Goal: Information Seeking & Learning: Learn about a topic

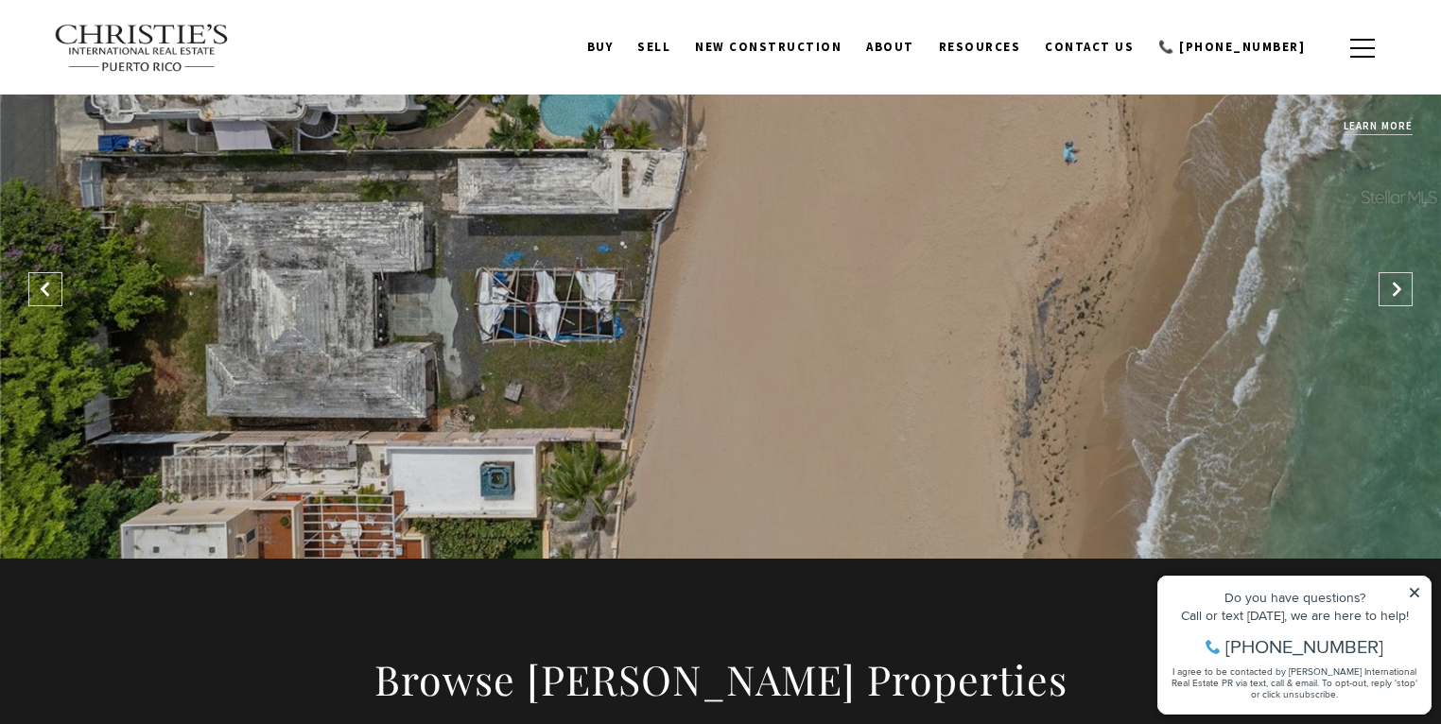
scroll to position [1479, 0]
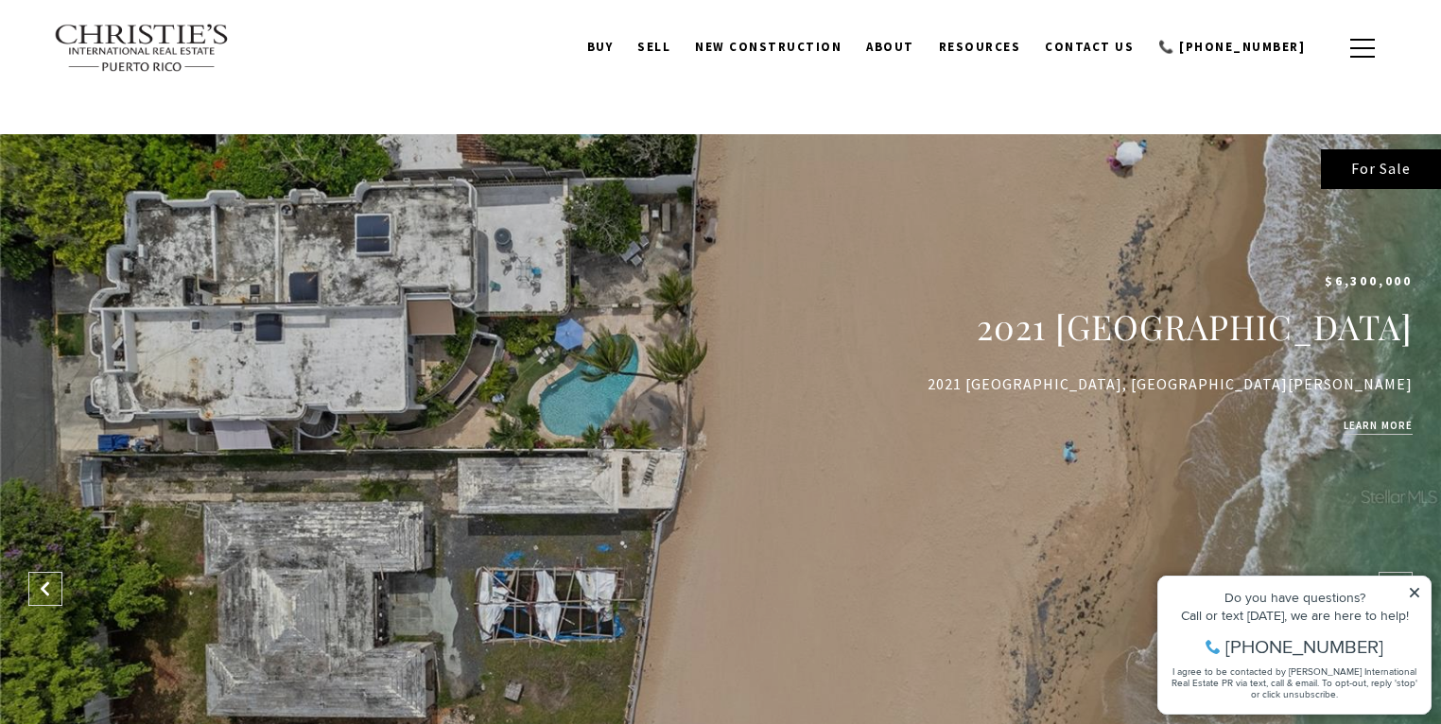
click at [1394, 556] on div "Property added to favorites View 3 saved properties Property added to favorites…" at bounding box center [1294, 636] width 293 height 176
click at [1406, 580] on div "Do you have questions? Call or text [DATE], we are here to help! [PHONE_NUMBER]…" at bounding box center [1294, 645] width 272 height 137
click at [1414, 583] on div "Do you have questions? Call or text [DATE], we are here to help! [PHONE_NUMBER]…" at bounding box center [1294, 645] width 272 height 137
click at [1408, 590] on icon at bounding box center [1414, 592] width 13 height 13
click at [1403, 572] on div "Property added to favorites View 3 saved properties Property added to favorites…" at bounding box center [1294, 636] width 293 height 176
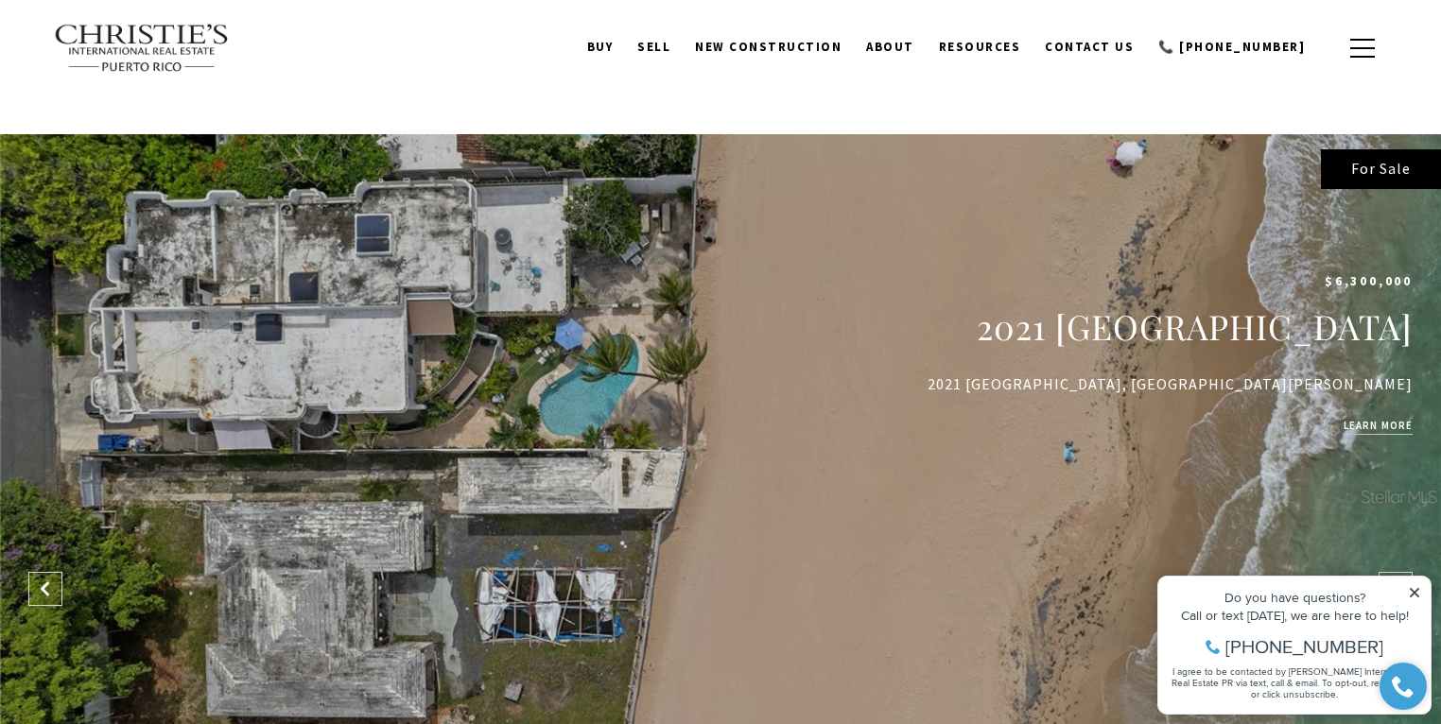
click at [1397, 562] on div "Property added to favorites View 3 saved properties Property added to favorites…" at bounding box center [1294, 636] width 293 height 176
click at [1412, 585] on div "Do you have questions? Call or text [DATE], we are here to help! [PHONE_NUMBER]…" at bounding box center [1294, 645] width 272 height 137
click at [1413, 592] on icon at bounding box center [1414, 592] width 13 height 13
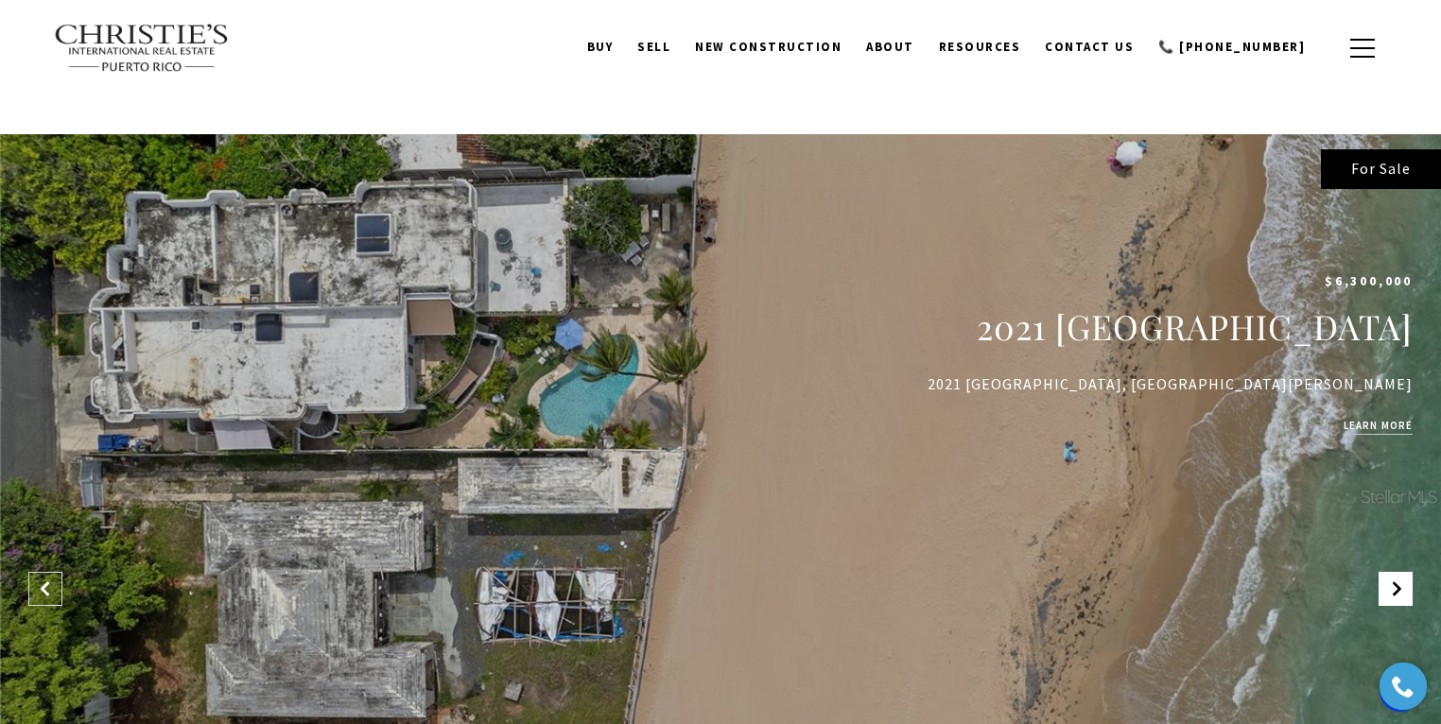
click at [1390, 572] on span at bounding box center [1395, 589] width 34 height 34
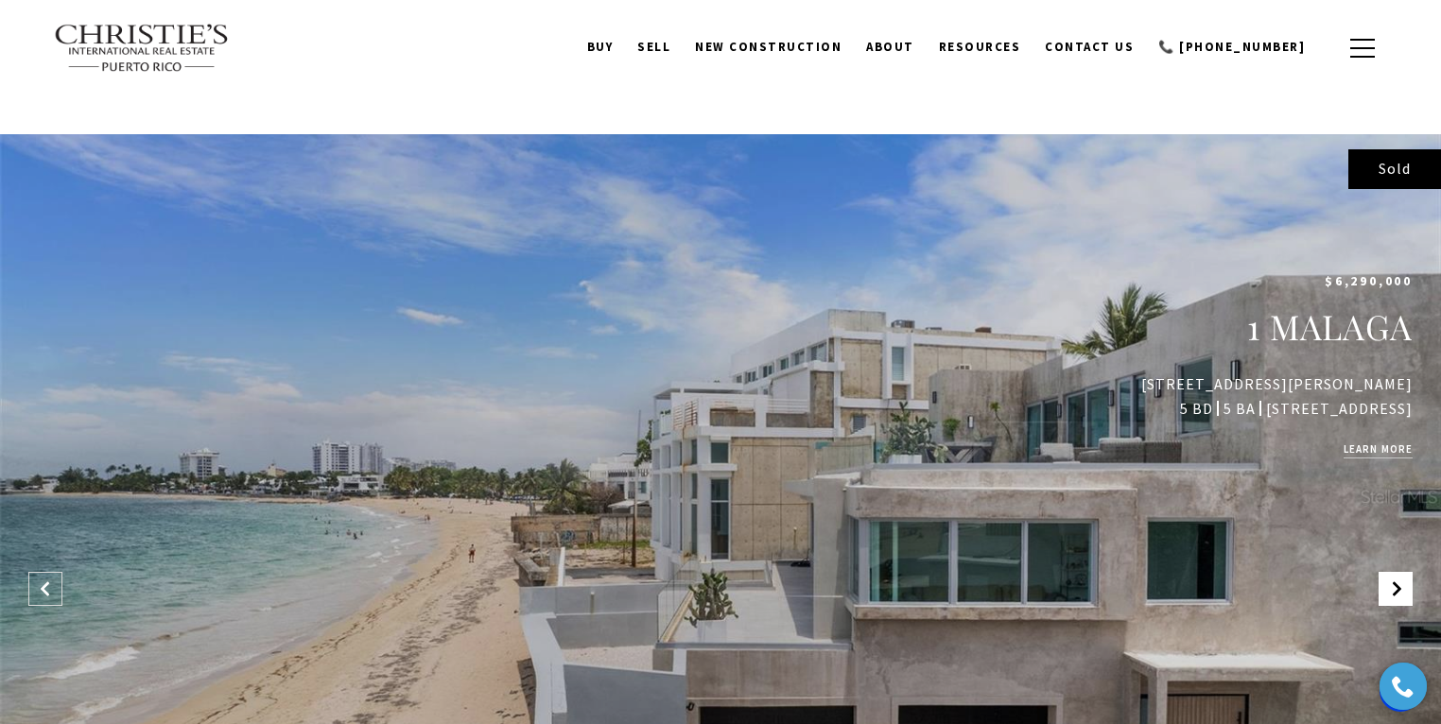
click at [1390, 572] on span at bounding box center [1395, 589] width 34 height 34
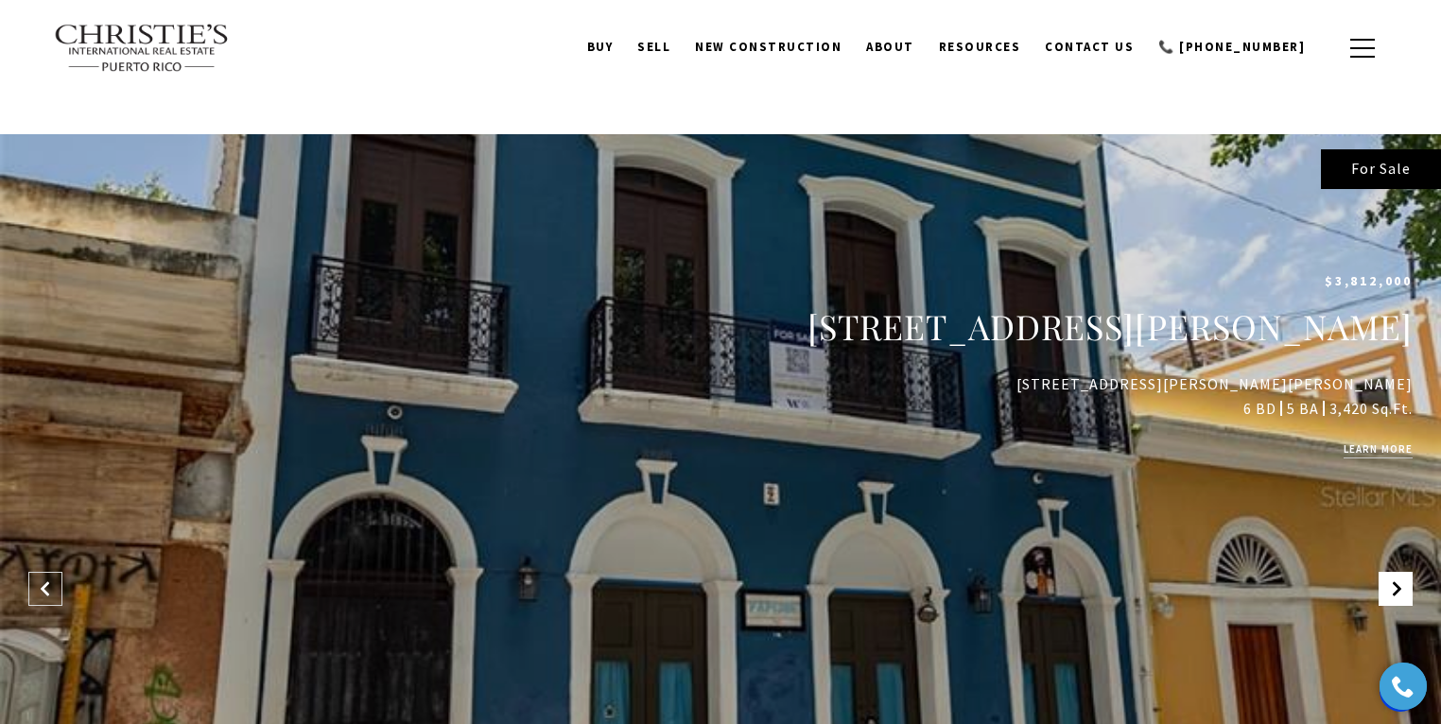
click at [1390, 572] on span at bounding box center [1395, 589] width 34 height 34
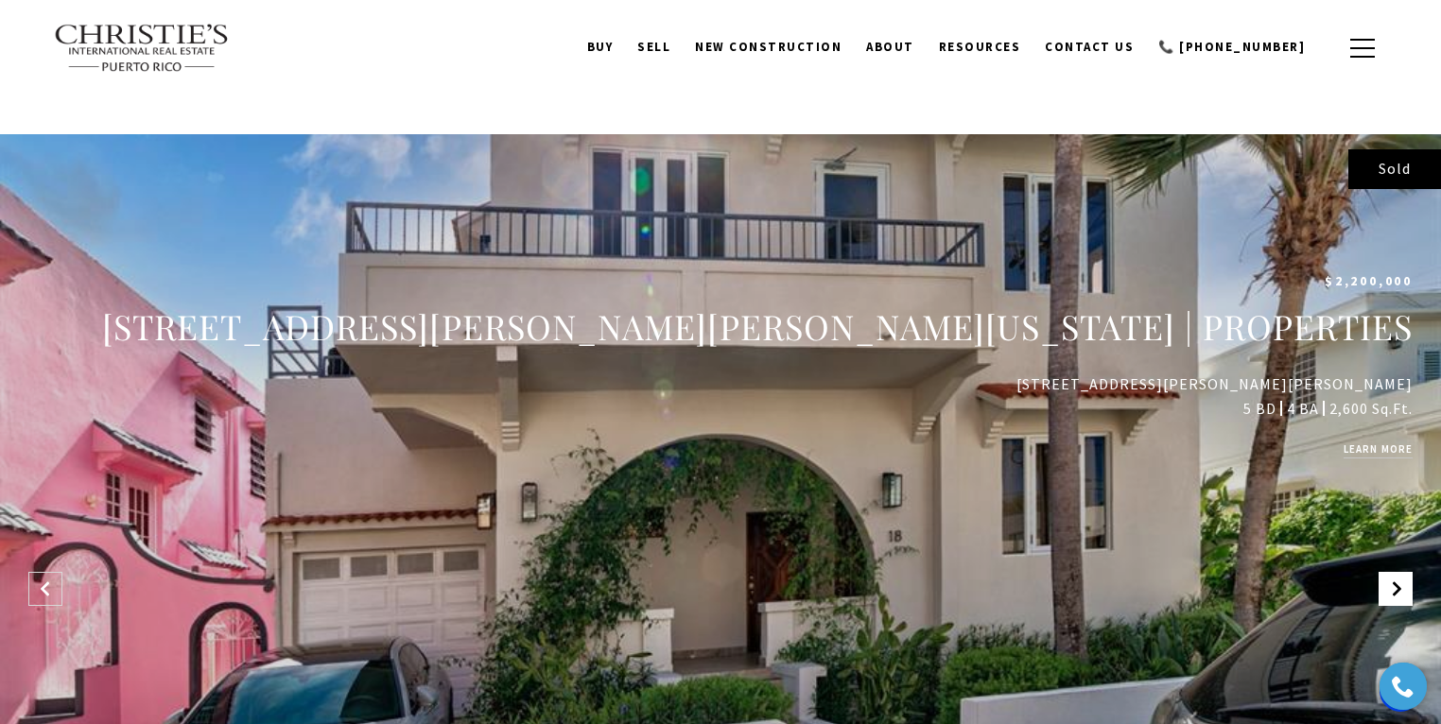
click at [1390, 572] on span at bounding box center [1395, 589] width 34 height 34
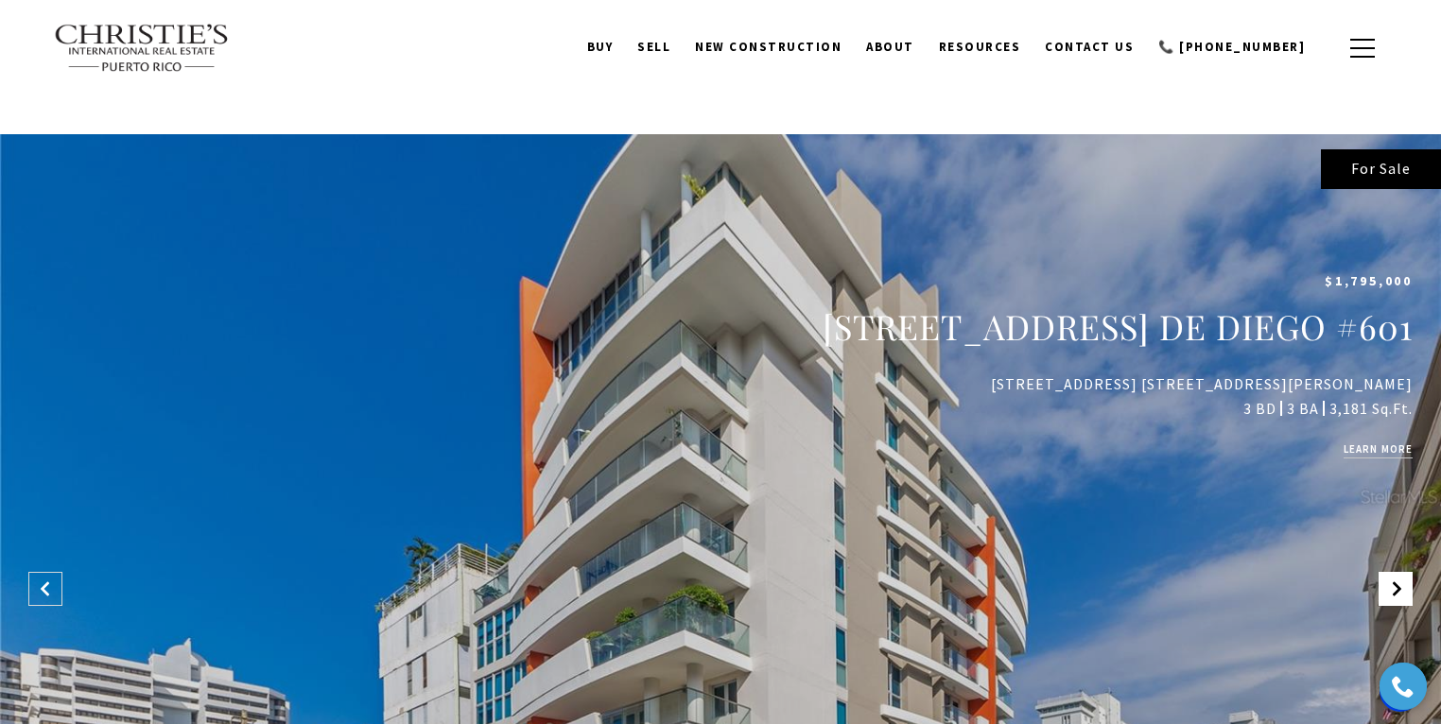
click at [1390, 572] on span at bounding box center [1395, 589] width 34 height 34
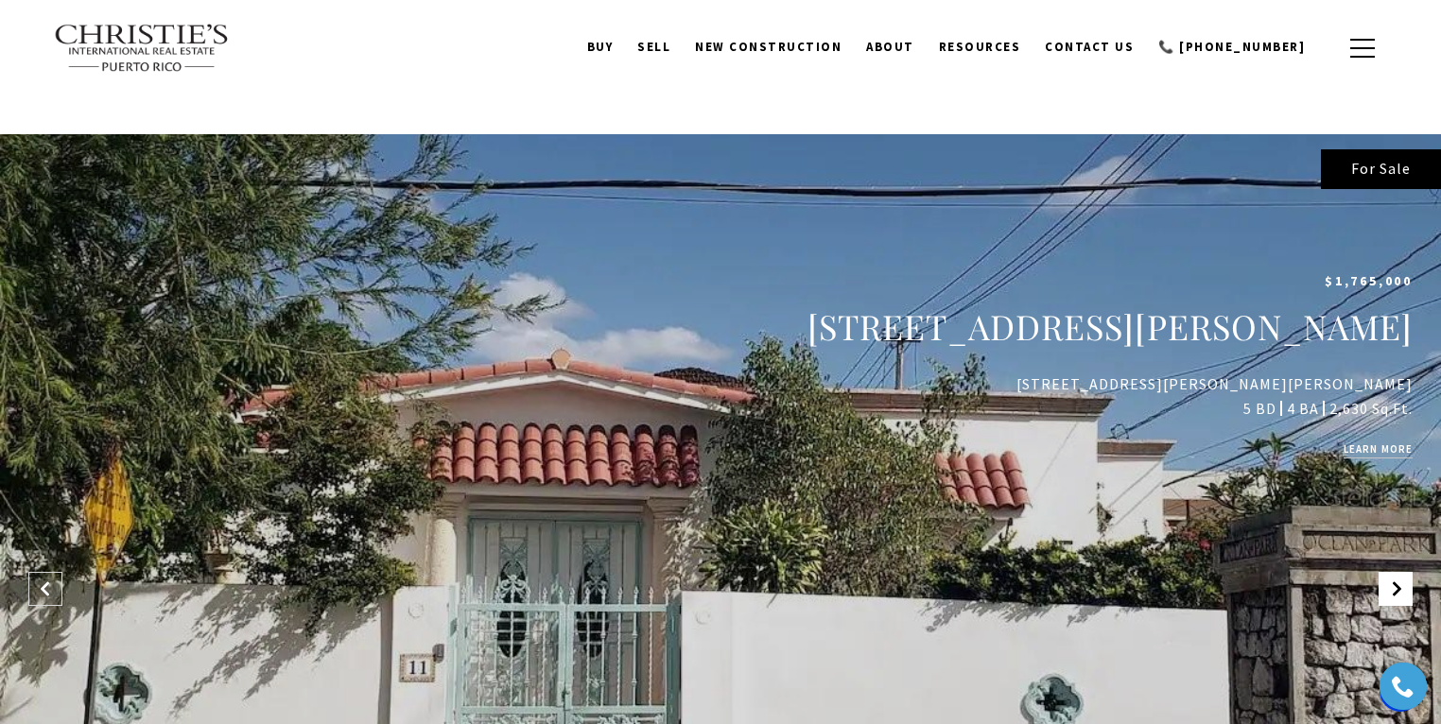
click at [1390, 572] on span at bounding box center [1395, 589] width 34 height 34
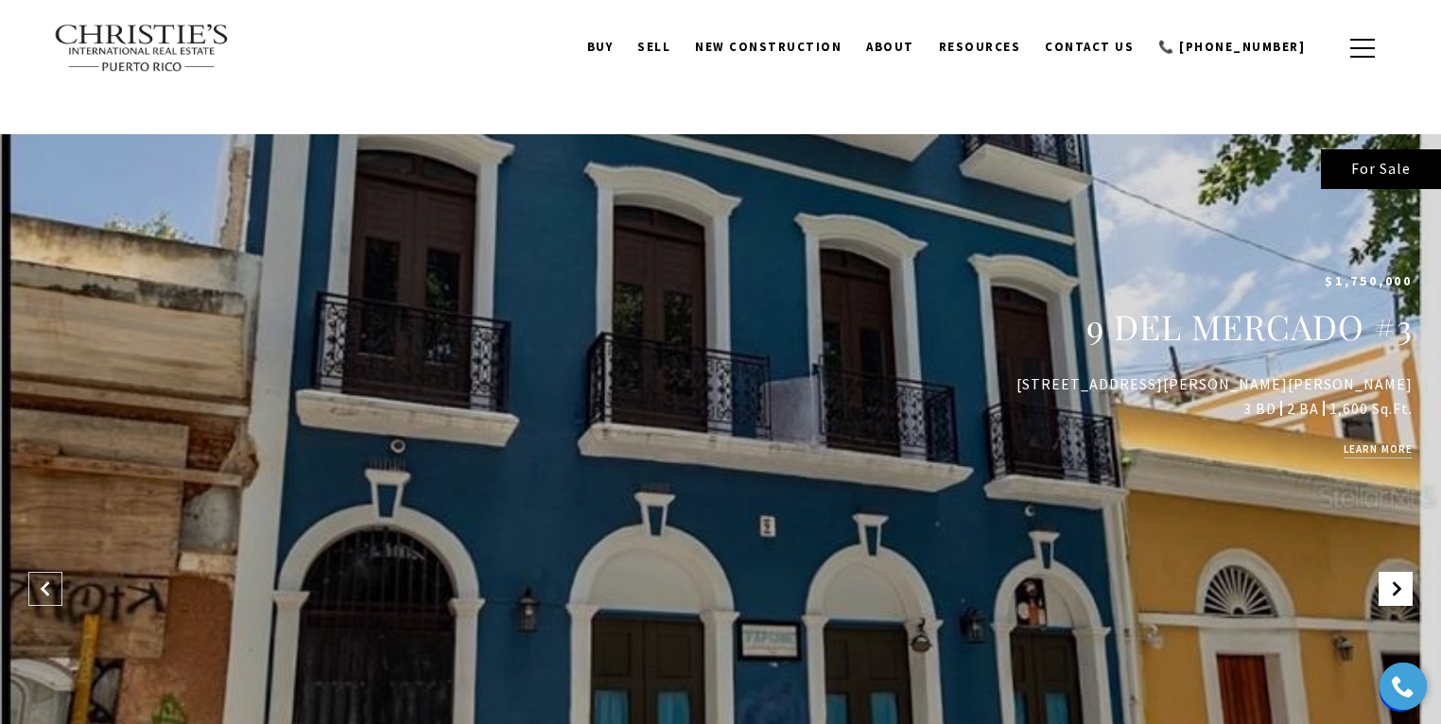
click at [1390, 572] on span at bounding box center [1395, 589] width 34 height 34
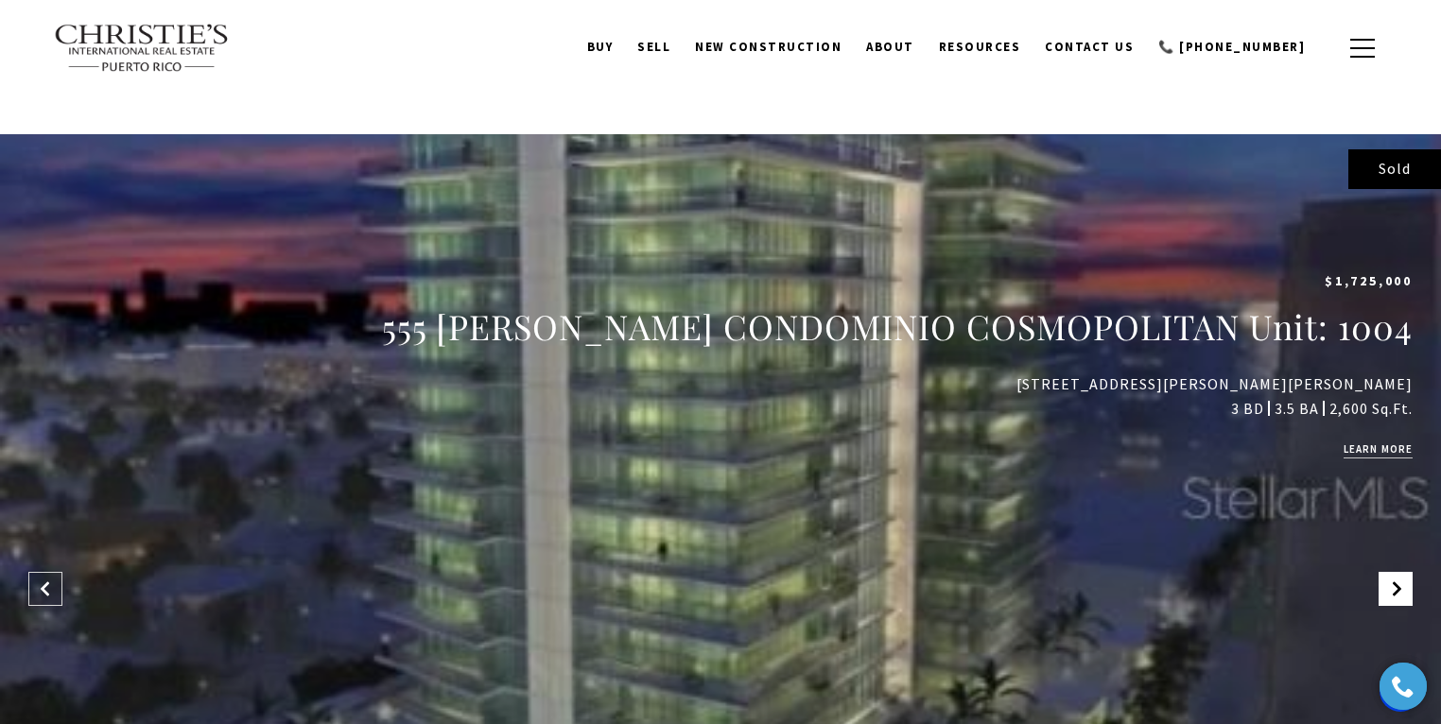
click at [1390, 572] on span at bounding box center [1395, 589] width 34 height 34
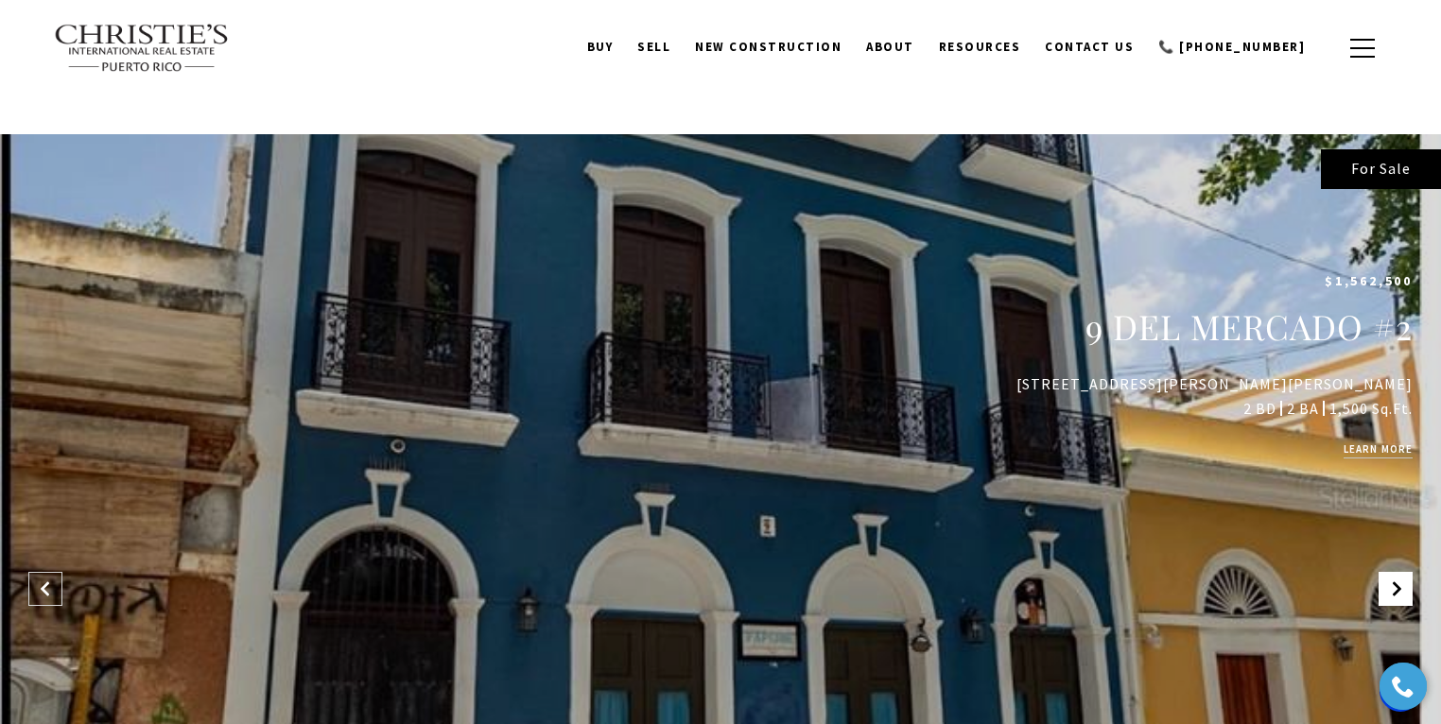
click at [1390, 572] on span at bounding box center [1395, 589] width 34 height 34
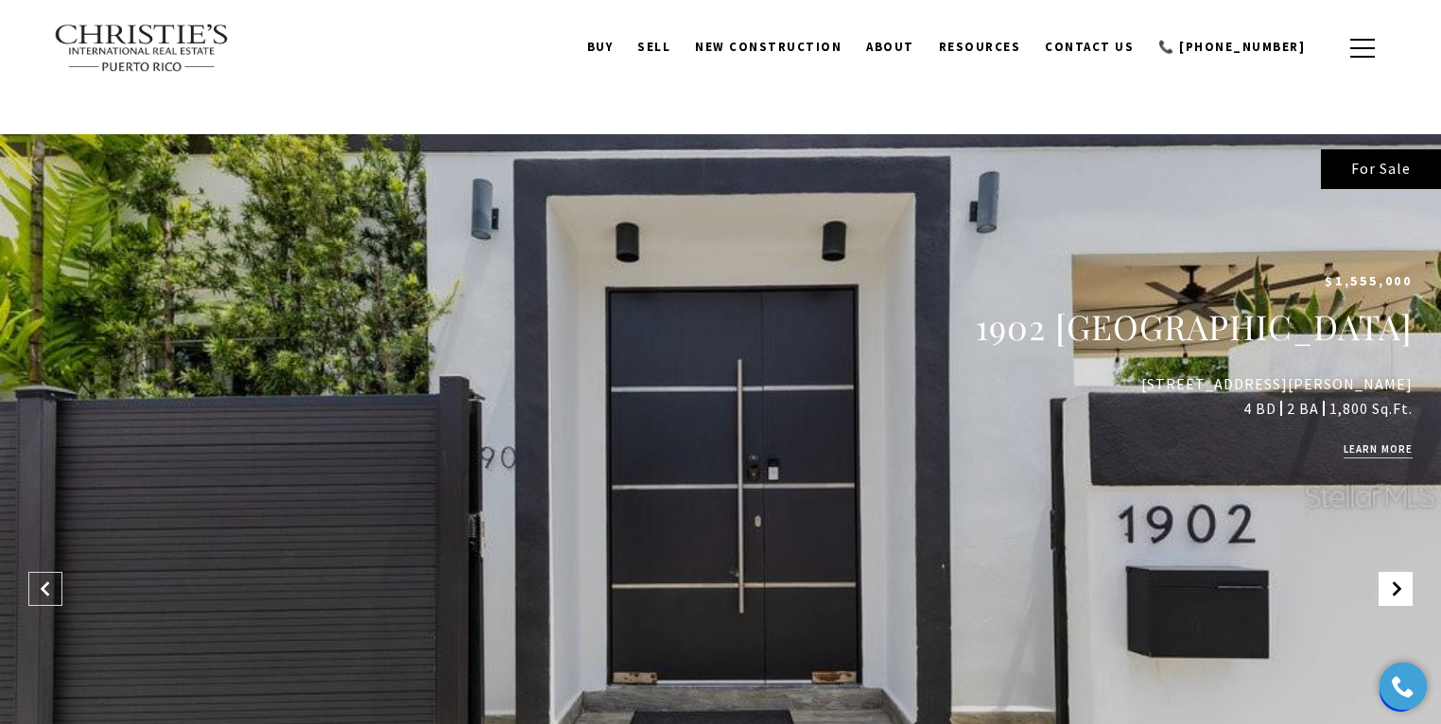
click at [1390, 572] on span at bounding box center [1395, 589] width 34 height 34
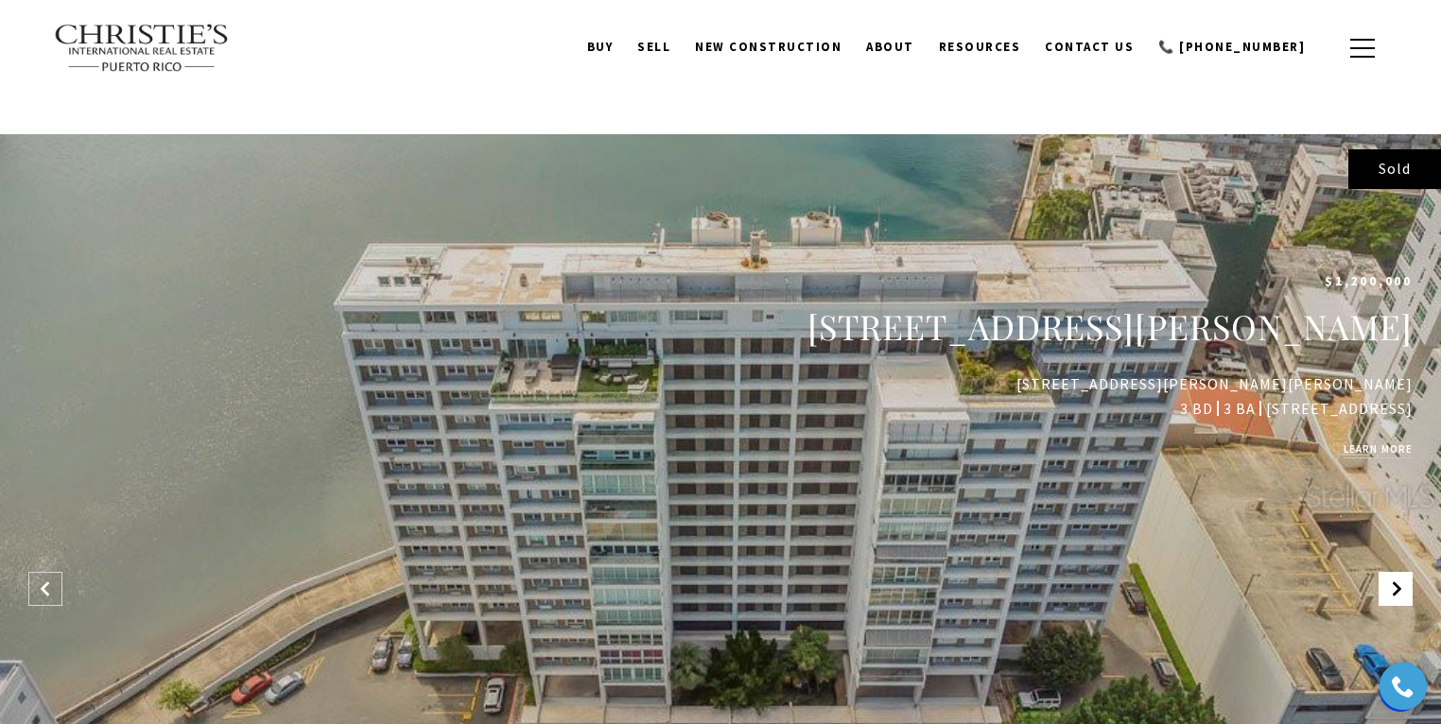
click at [1390, 572] on span at bounding box center [1395, 589] width 34 height 34
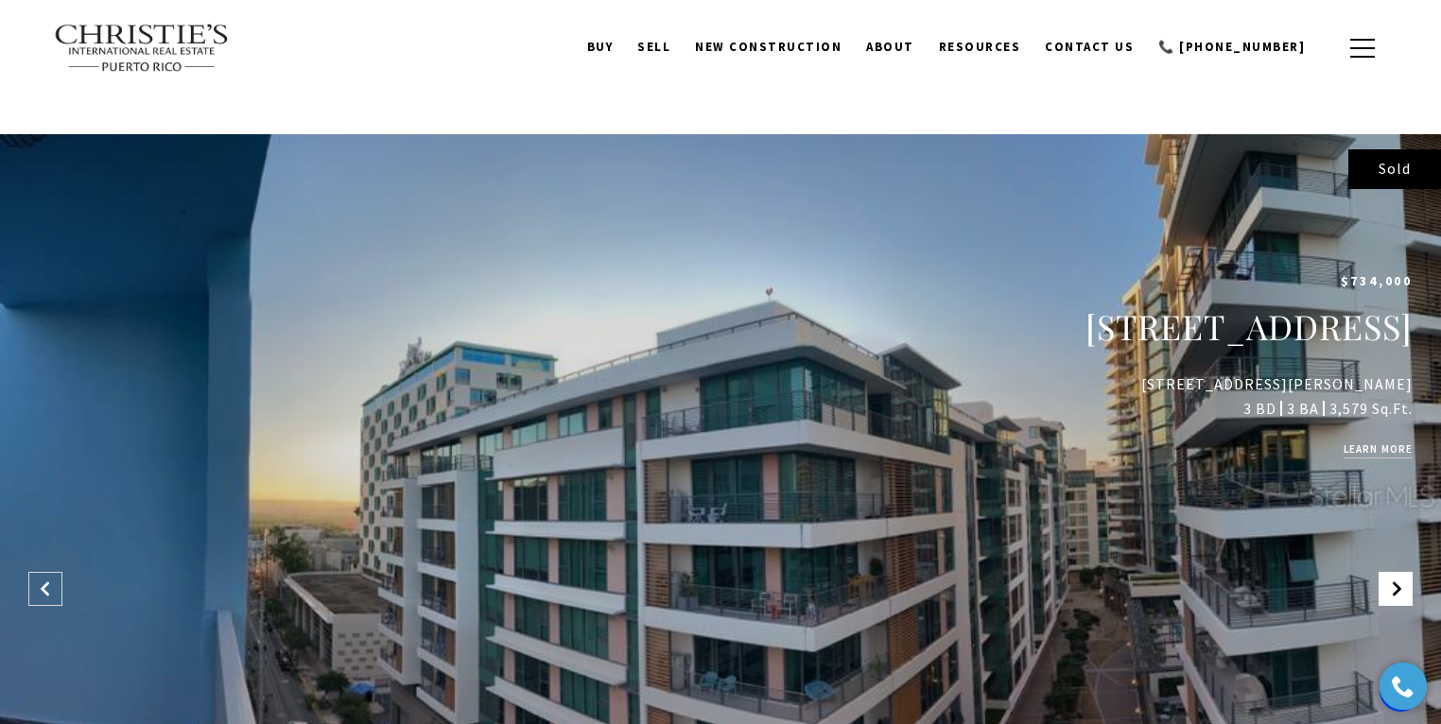
click at [1390, 572] on span at bounding box center [1395, 589] width 34 height 34
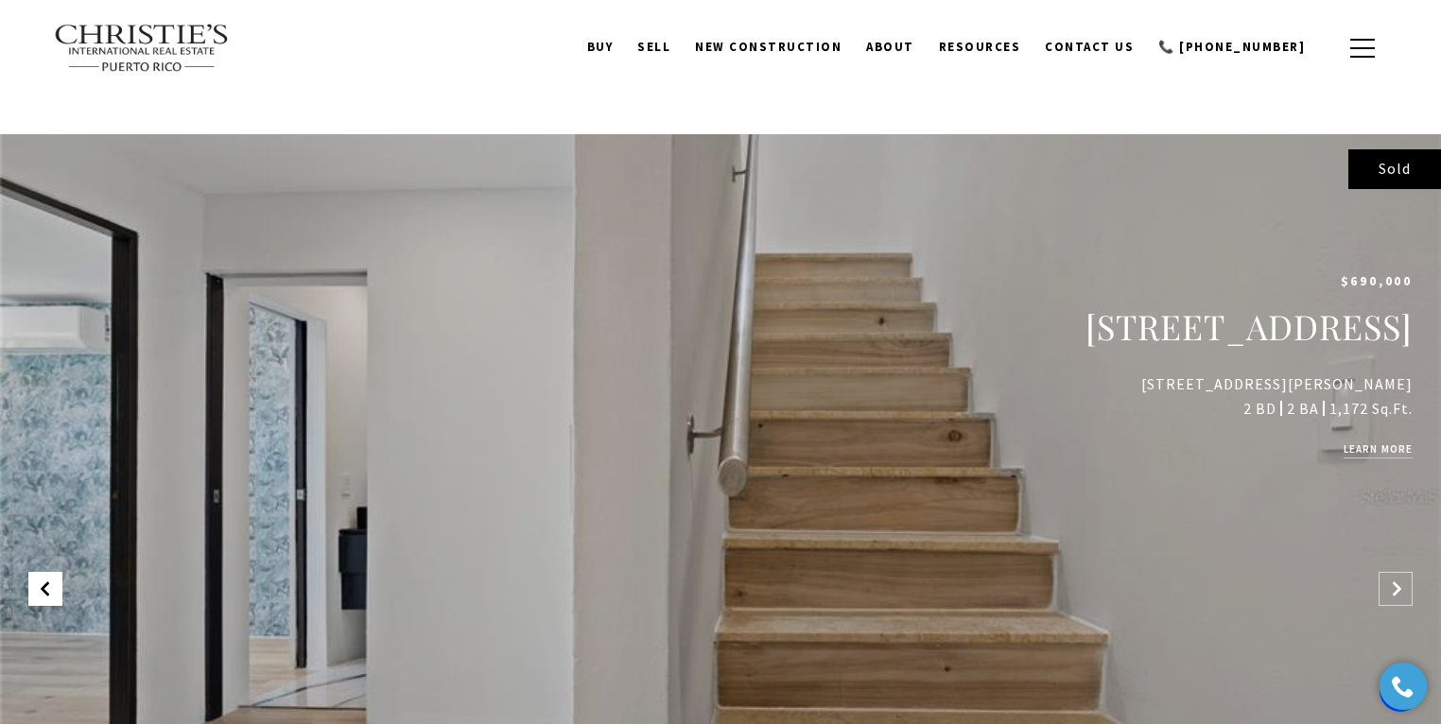
click at [53, 572] on span at bounding box center [45, 589] width 34 height 34
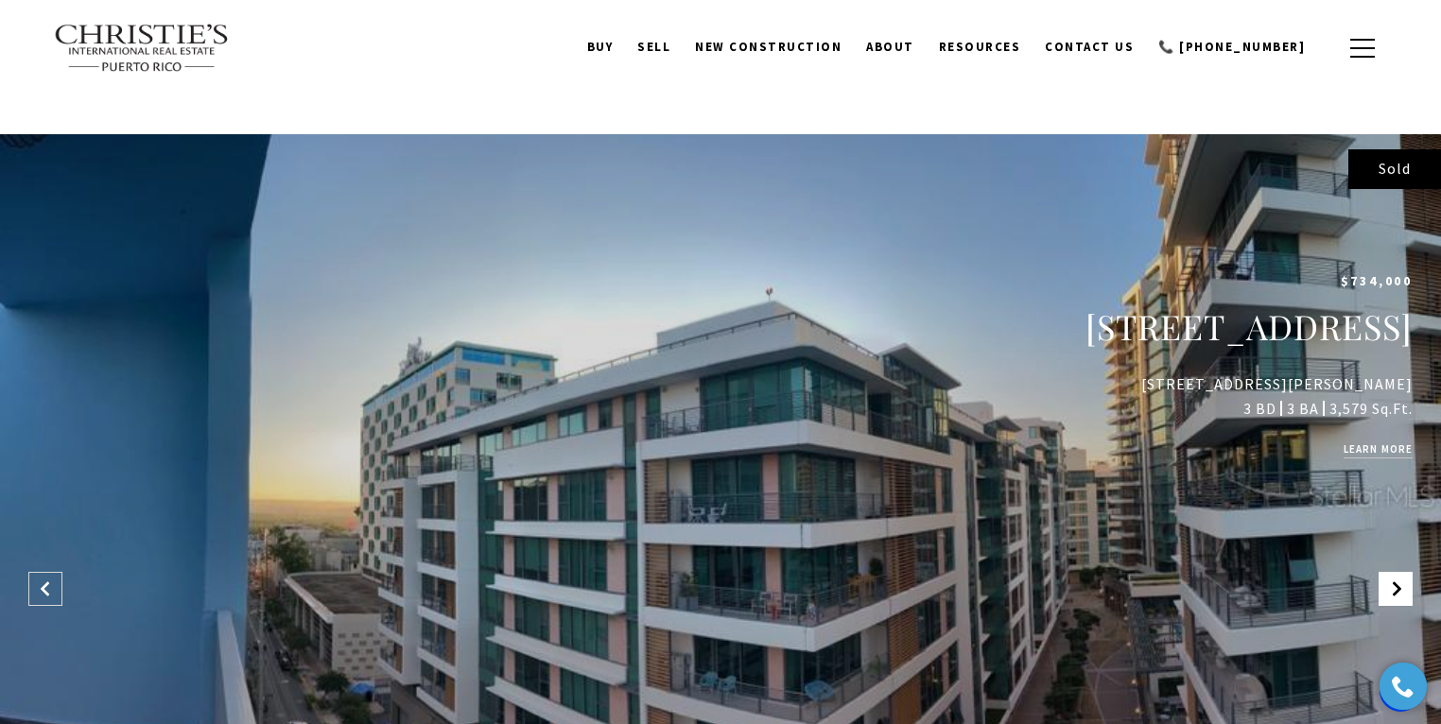
click at [1388, 580] on icon at bounding box center [1396, 588] width 17 height 17
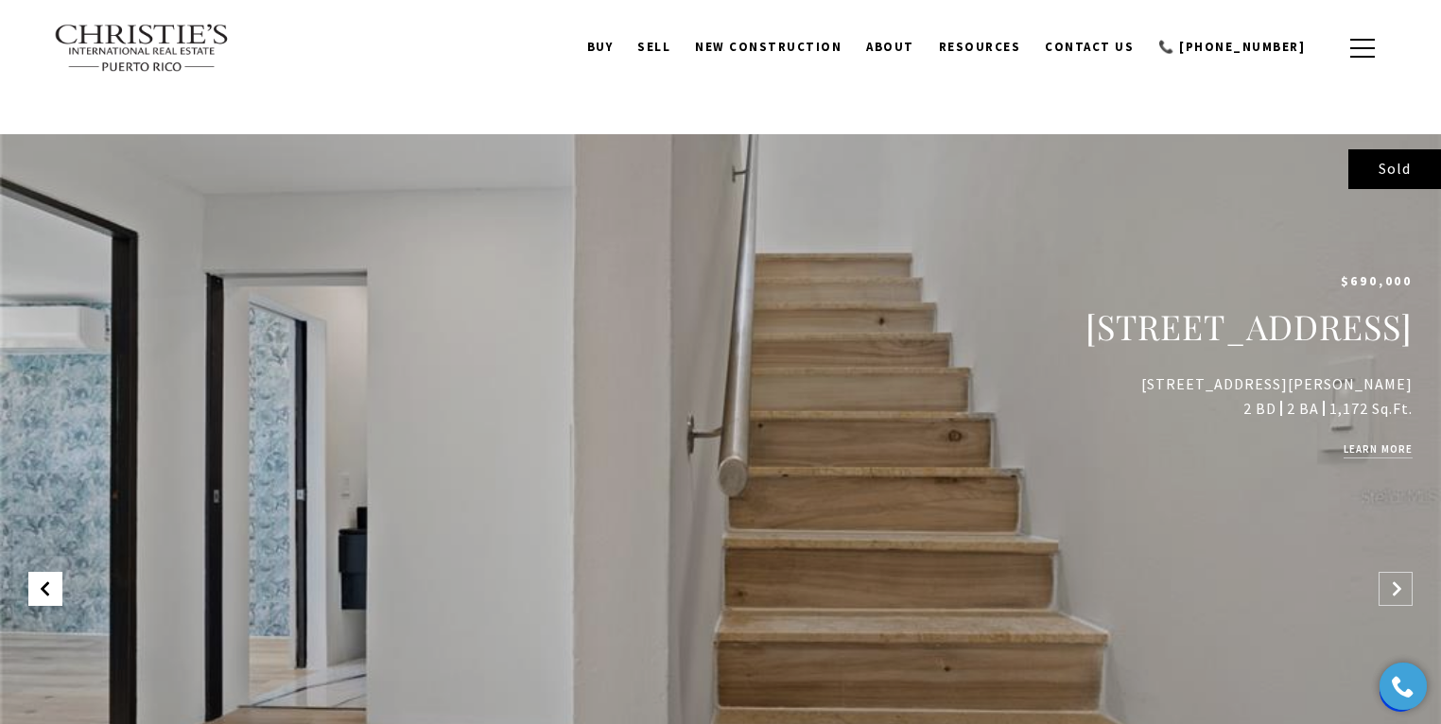
click at [51, 572] on span at bounding box center [45, 589] width 34 height 34
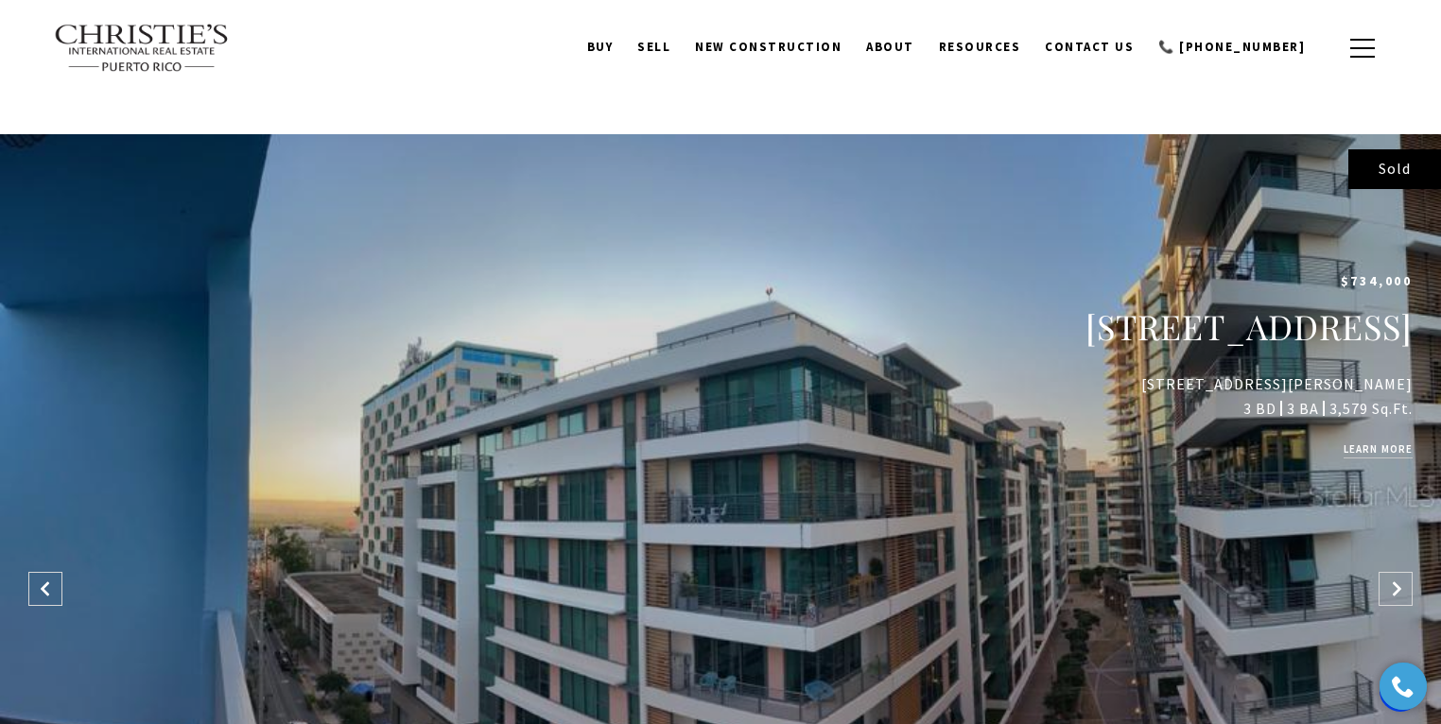
click at [1368, 440] on link "learn more" at bounding box center [1377, 449] width 69 height 19
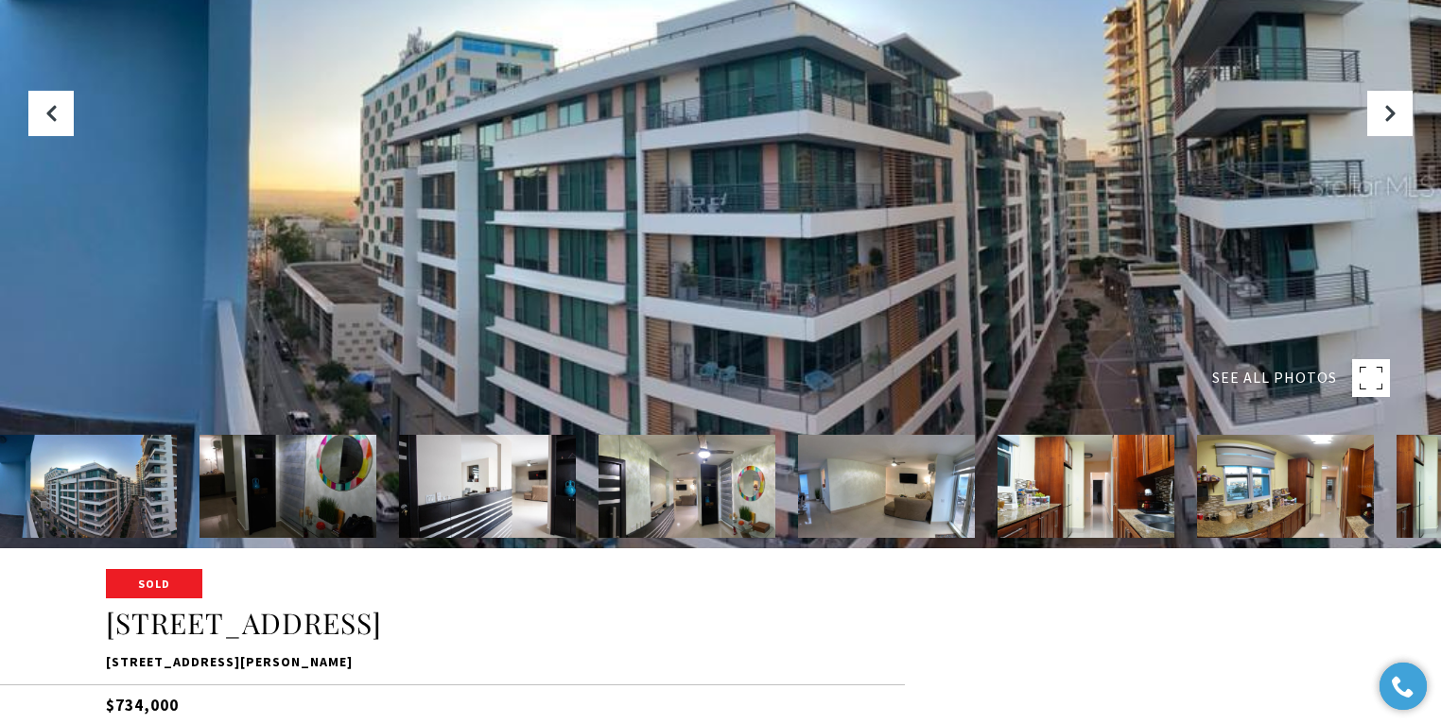
click at [327, 491] on img at bounding box center [287, 486] width 177 height 103
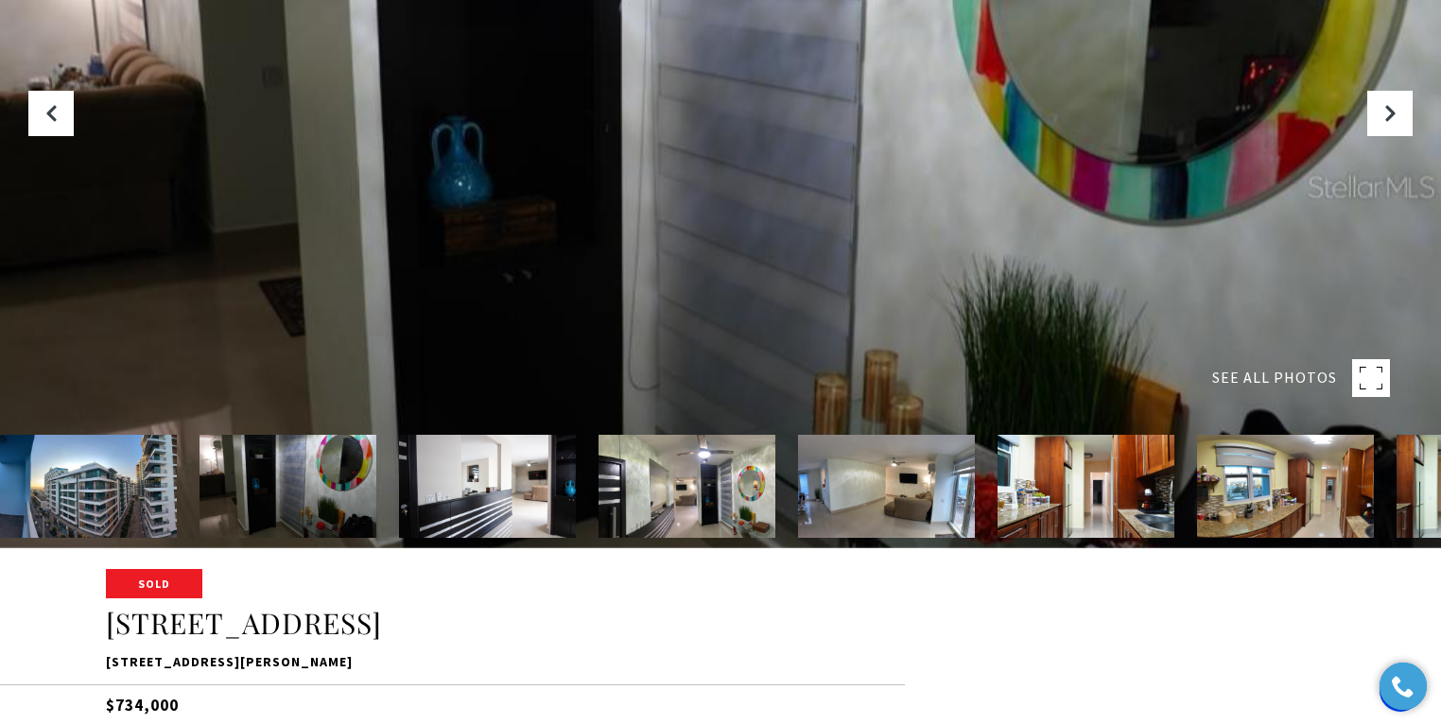
click at [124, 499] on img at bounding box center [88, 486] width 177 height 103
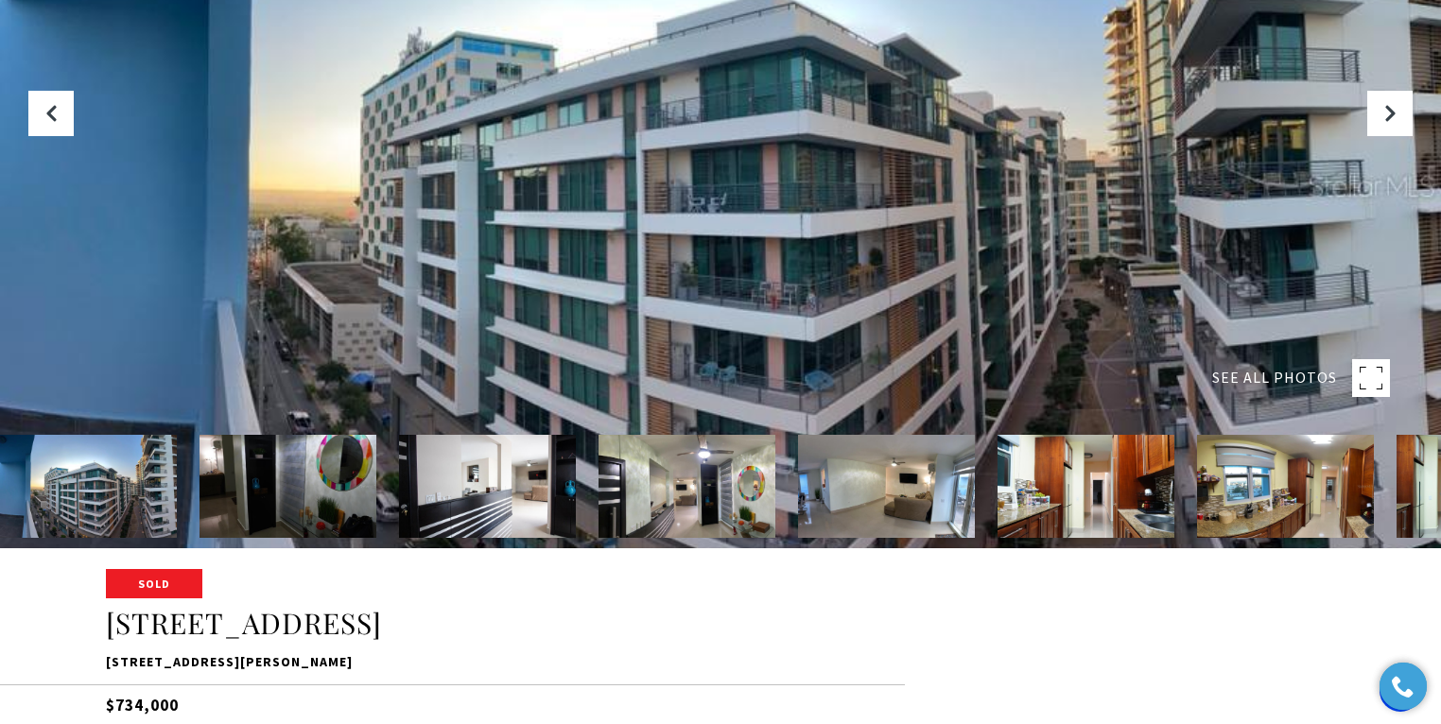
click at [644, 493] on img at bounding box center [686, 486] width 177 height 103
click at [918, 503] on img at bounding box center [886, 486] width 177 height 103
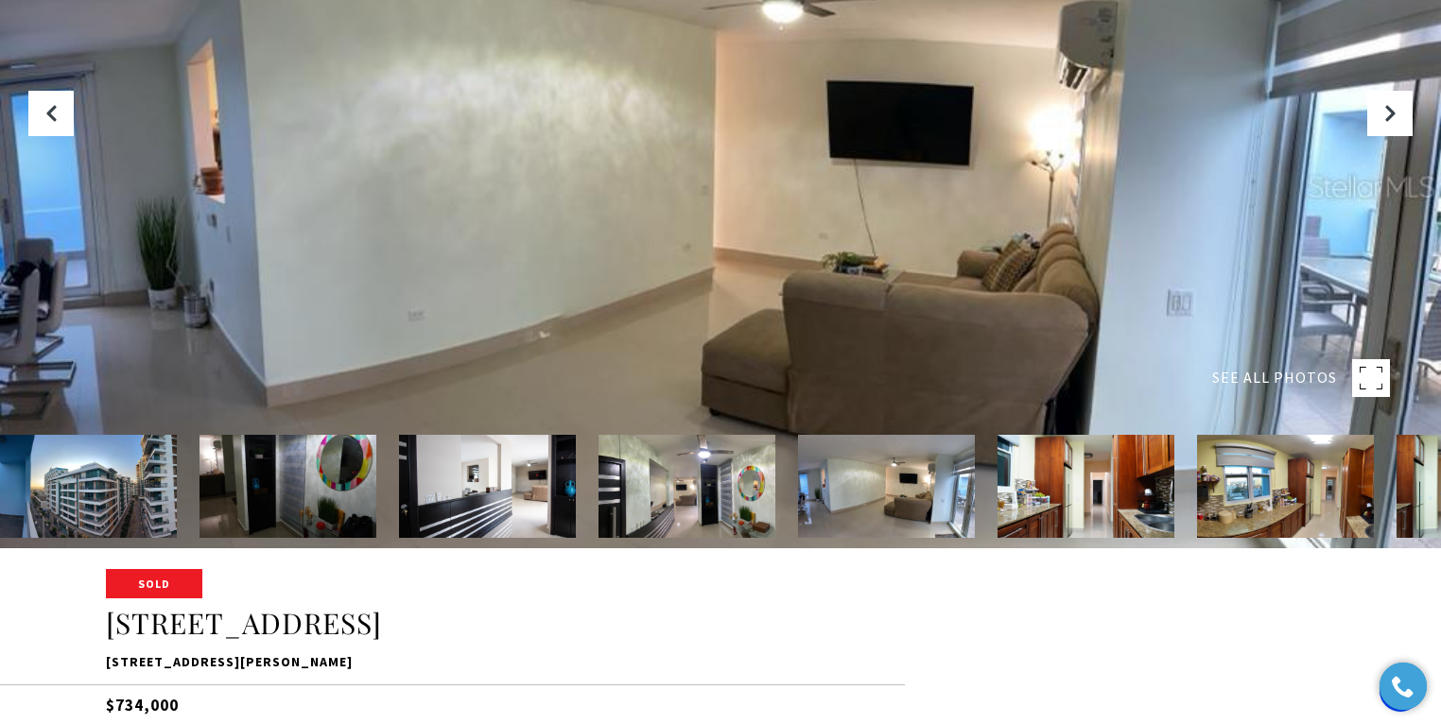
click at [1095, 511] on img at bounding box center [1085, 486] width 177 height 103
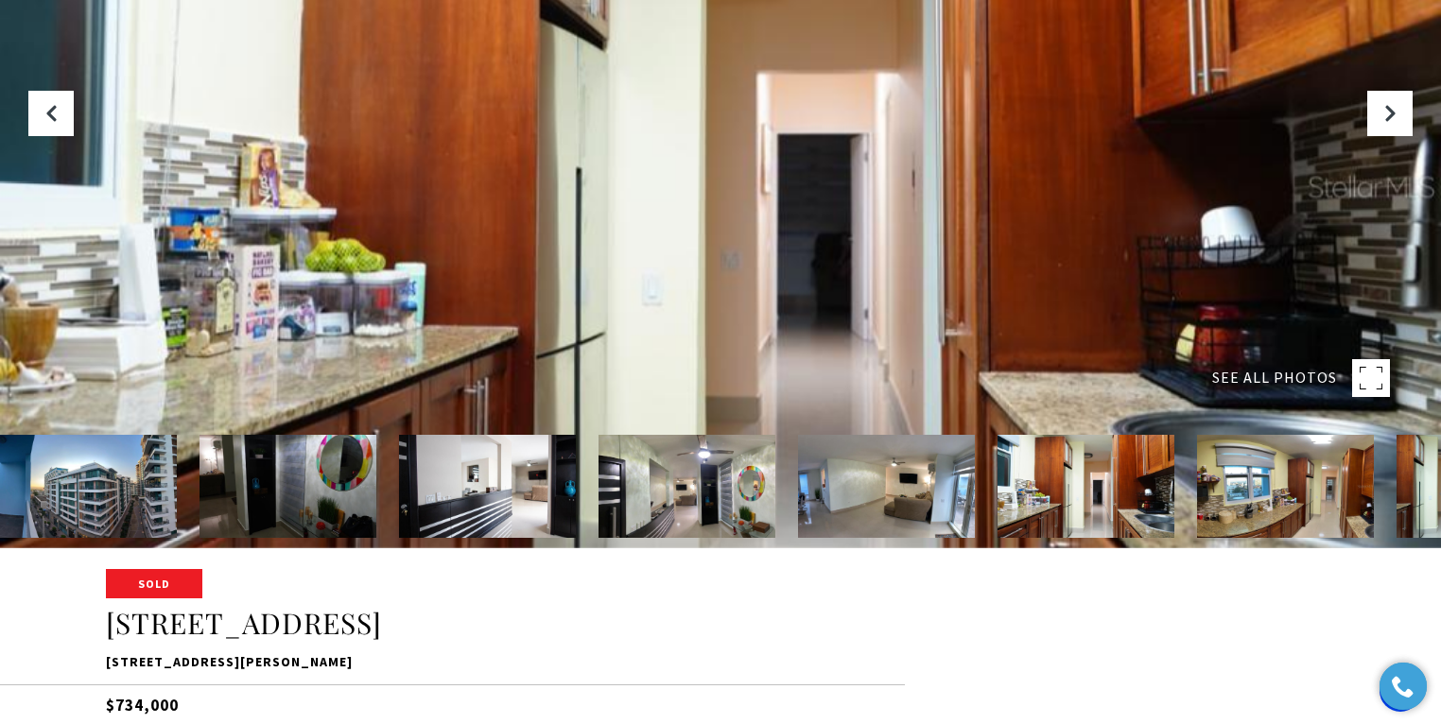
click at [1241, 487] on img at bounding box center [1285, 486] width 177 height 103
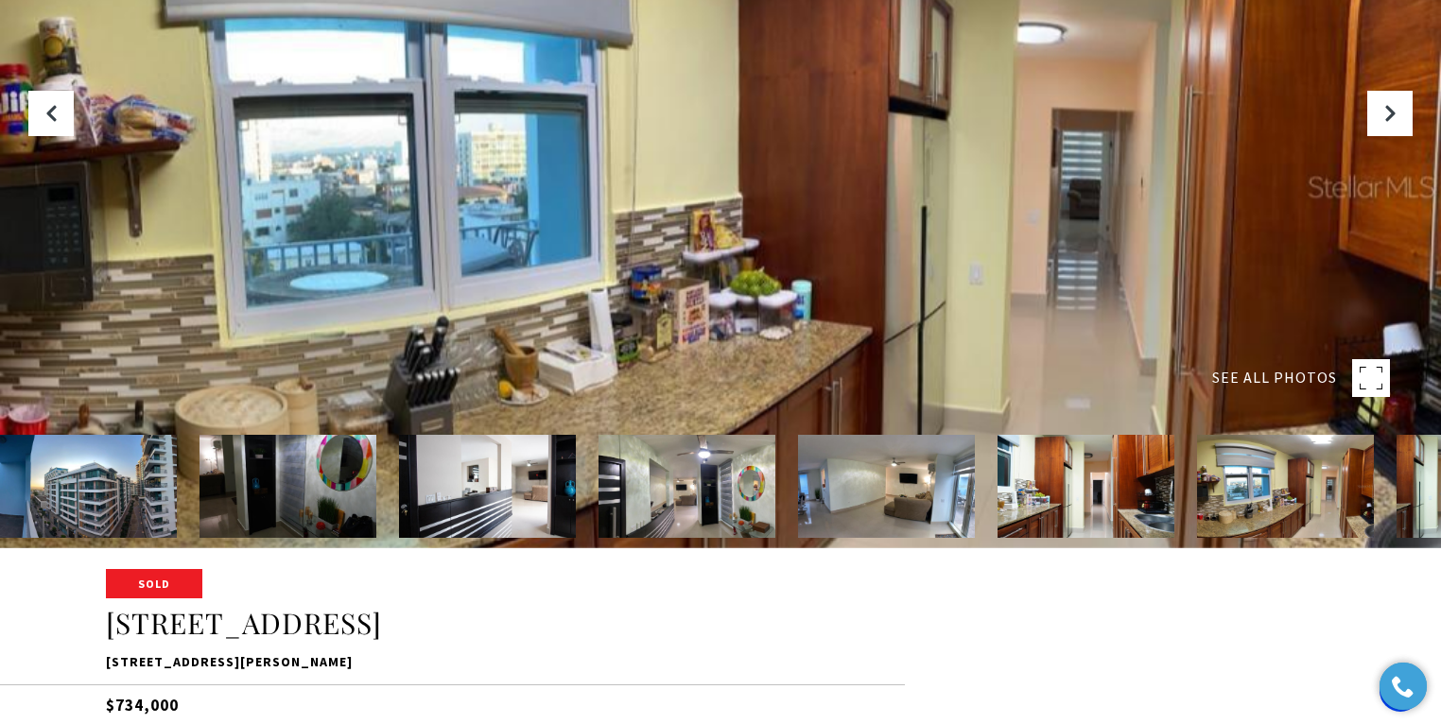
click at [1326, 472] on img at bounding box center [1285, 486] width 177 height 103
click at [1325, 477] on img at bounding box center [1285, 486] width 177 height 103
click at [1368, 480] on img at bounding box center [1285, 486] width 177 height 103
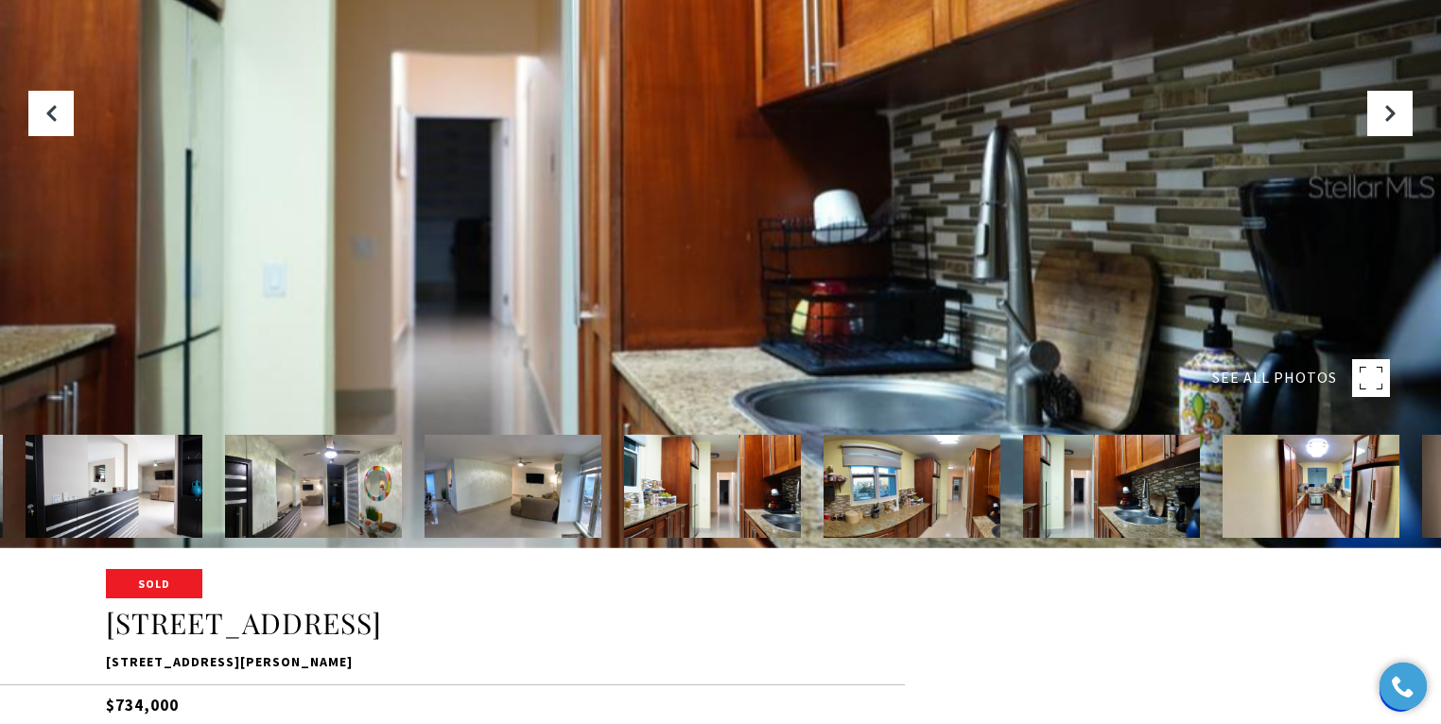
drag, startPoint x: 1353, startPoint y: 483, endPoint x: 962, endPoint y: 495, distance: 390.7
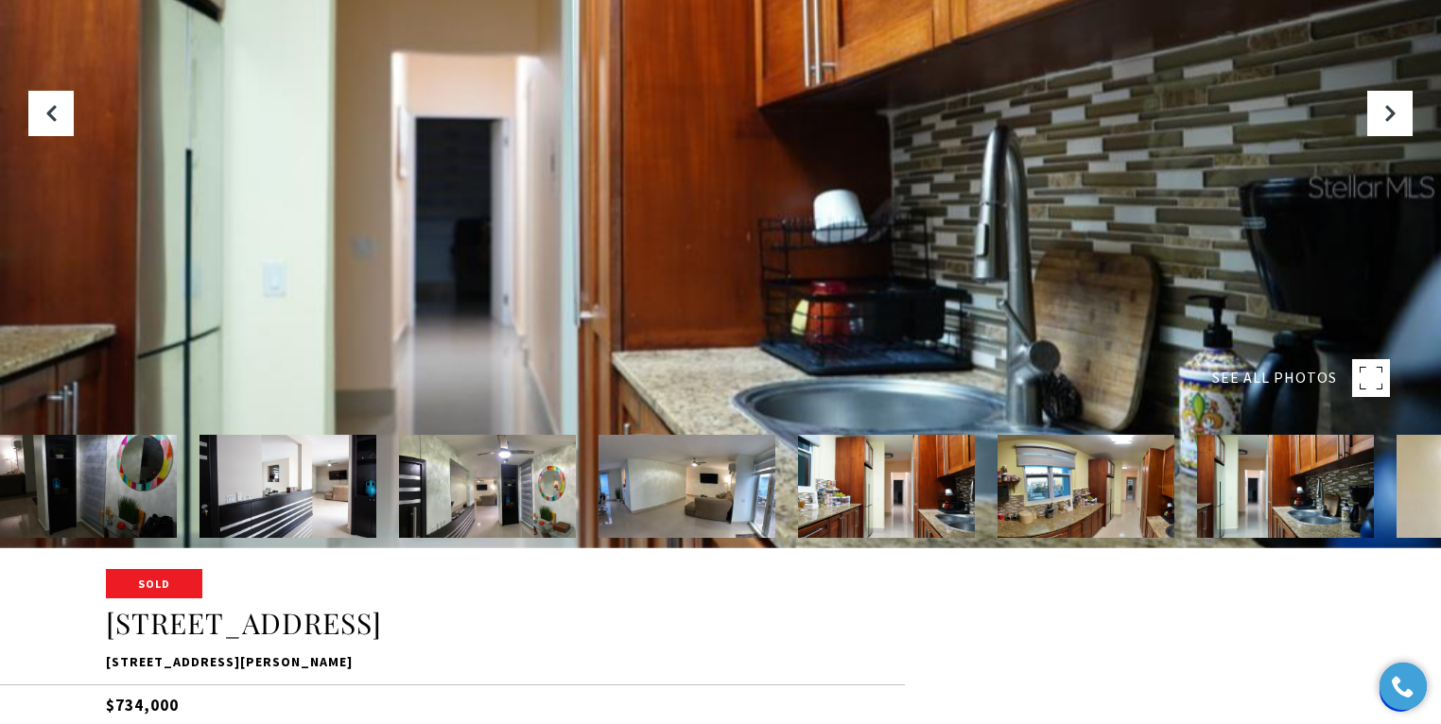
click at [1219, 484] on img at bounding box center [1285, 486] width 177 height 103
click at [1358, 378] on rect at bounding box center [1371, 378] width 38 height 38
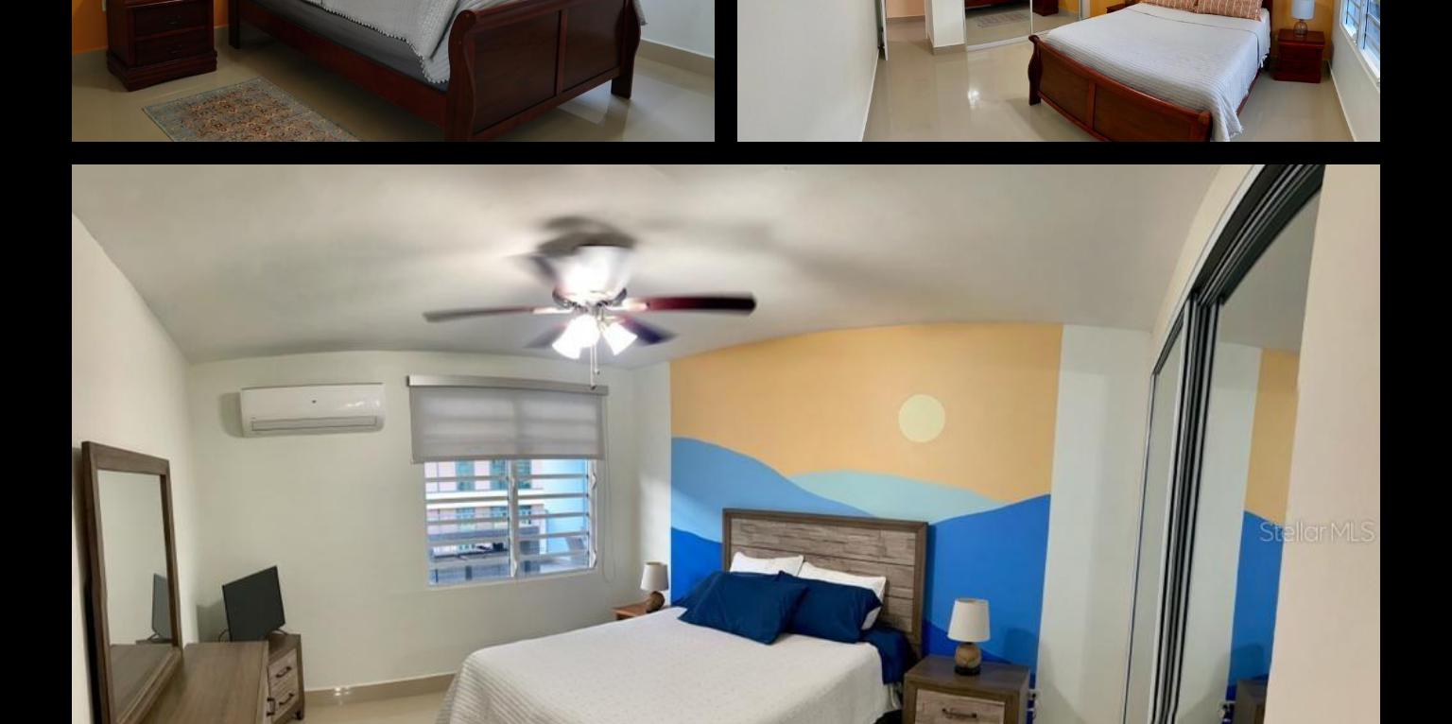
scroll to position [6206, 0]
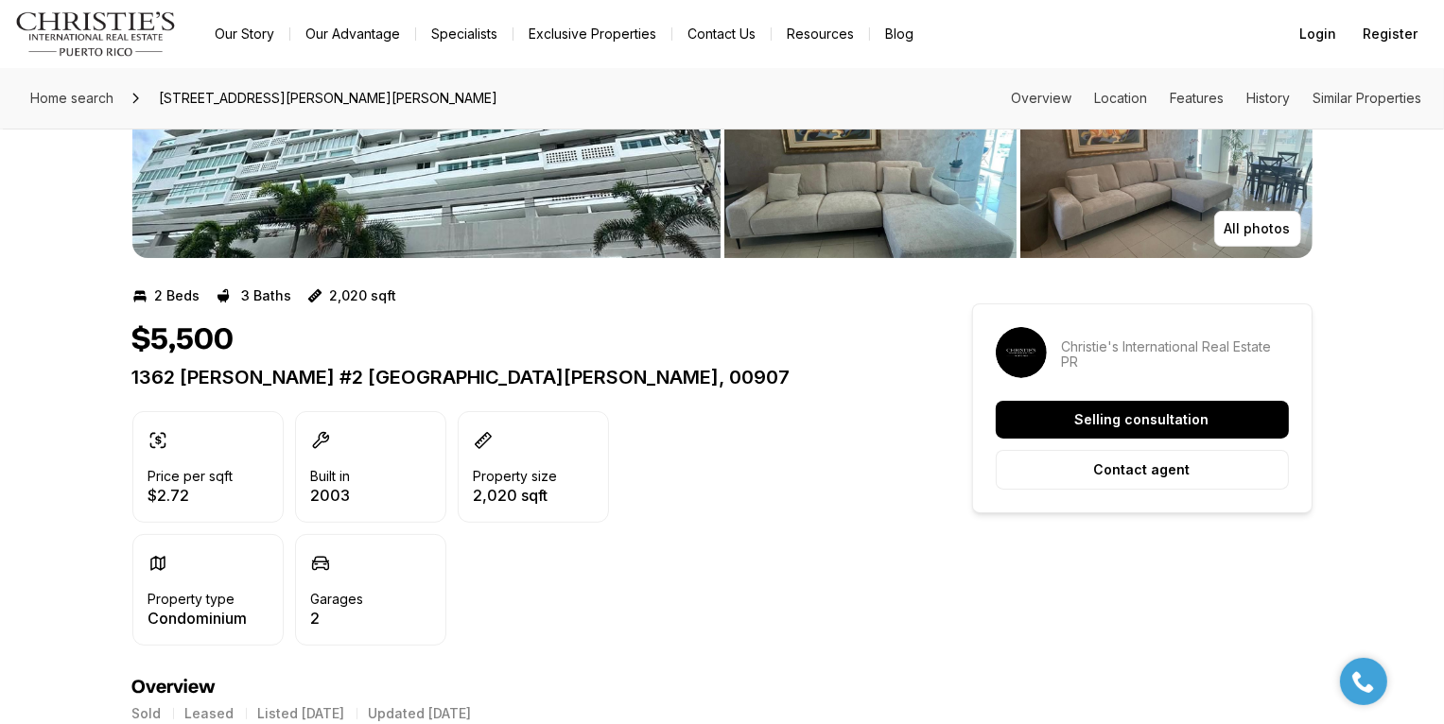
scroll to position [246, 0]
